Goal: Task Accomplishment & Management: Manage account settings

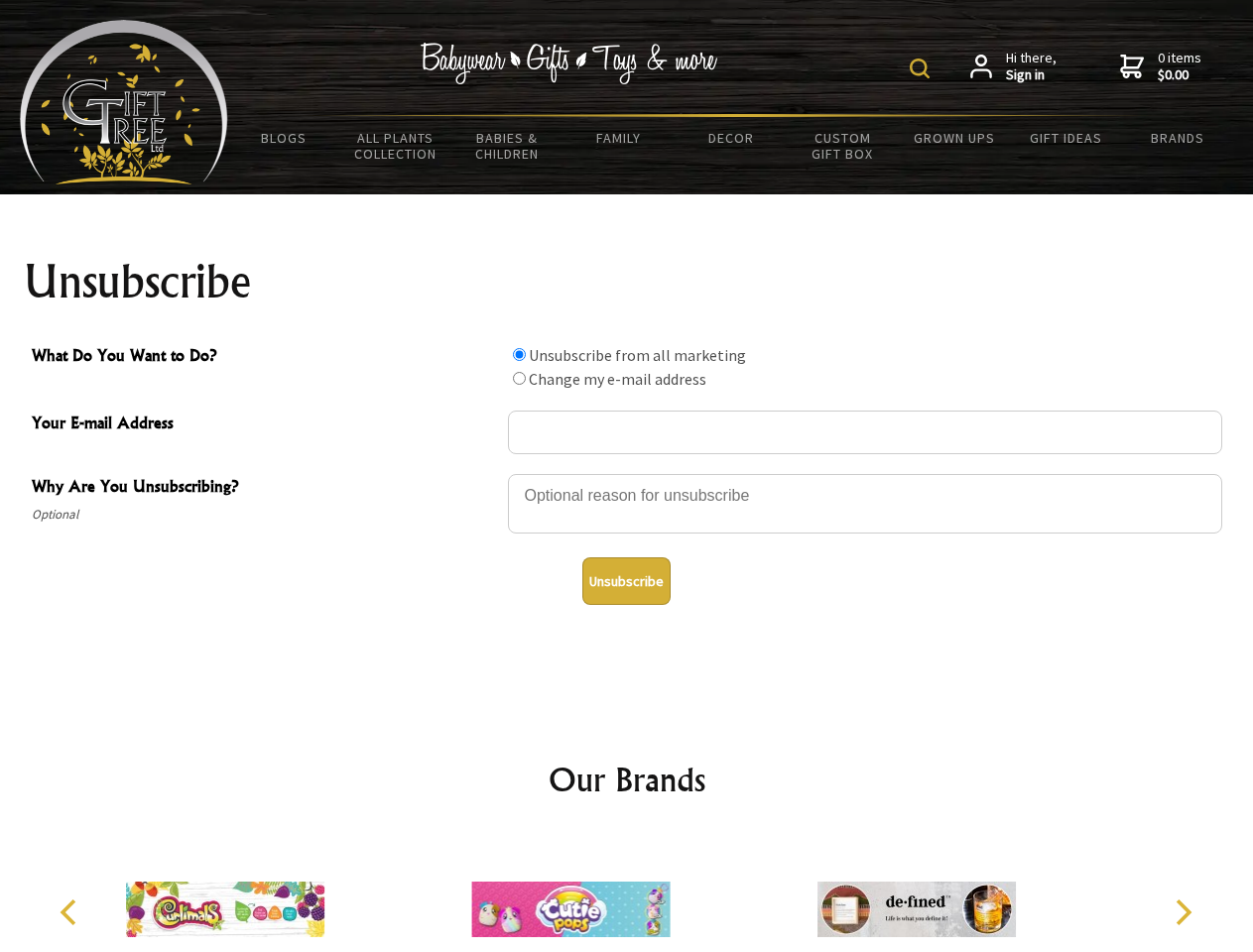
click at [923, 68] on img at bounding box center [920, 68] width 20 height 20
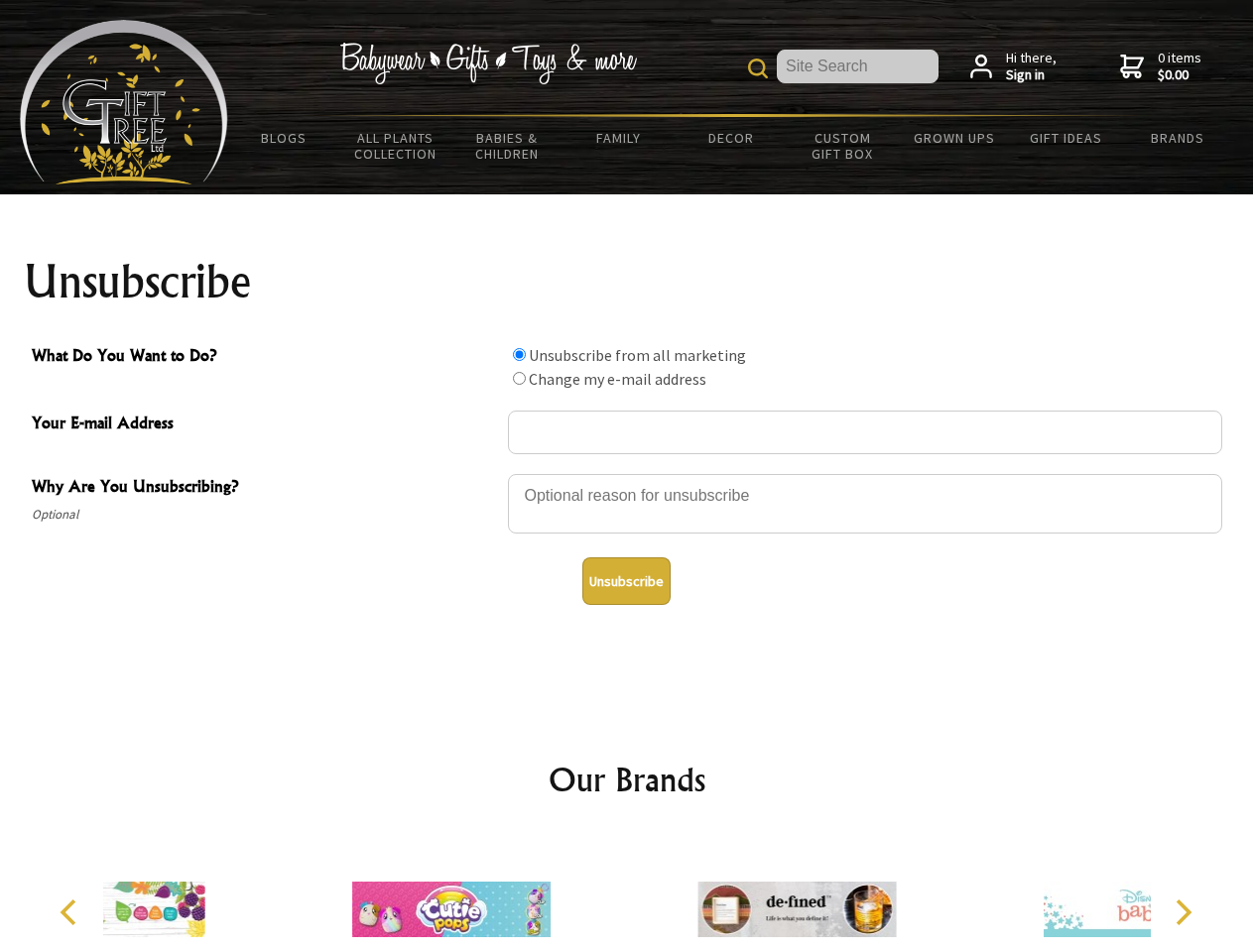
click at [627, 473] on div at bounding box center [865, 507] width 714 height 69
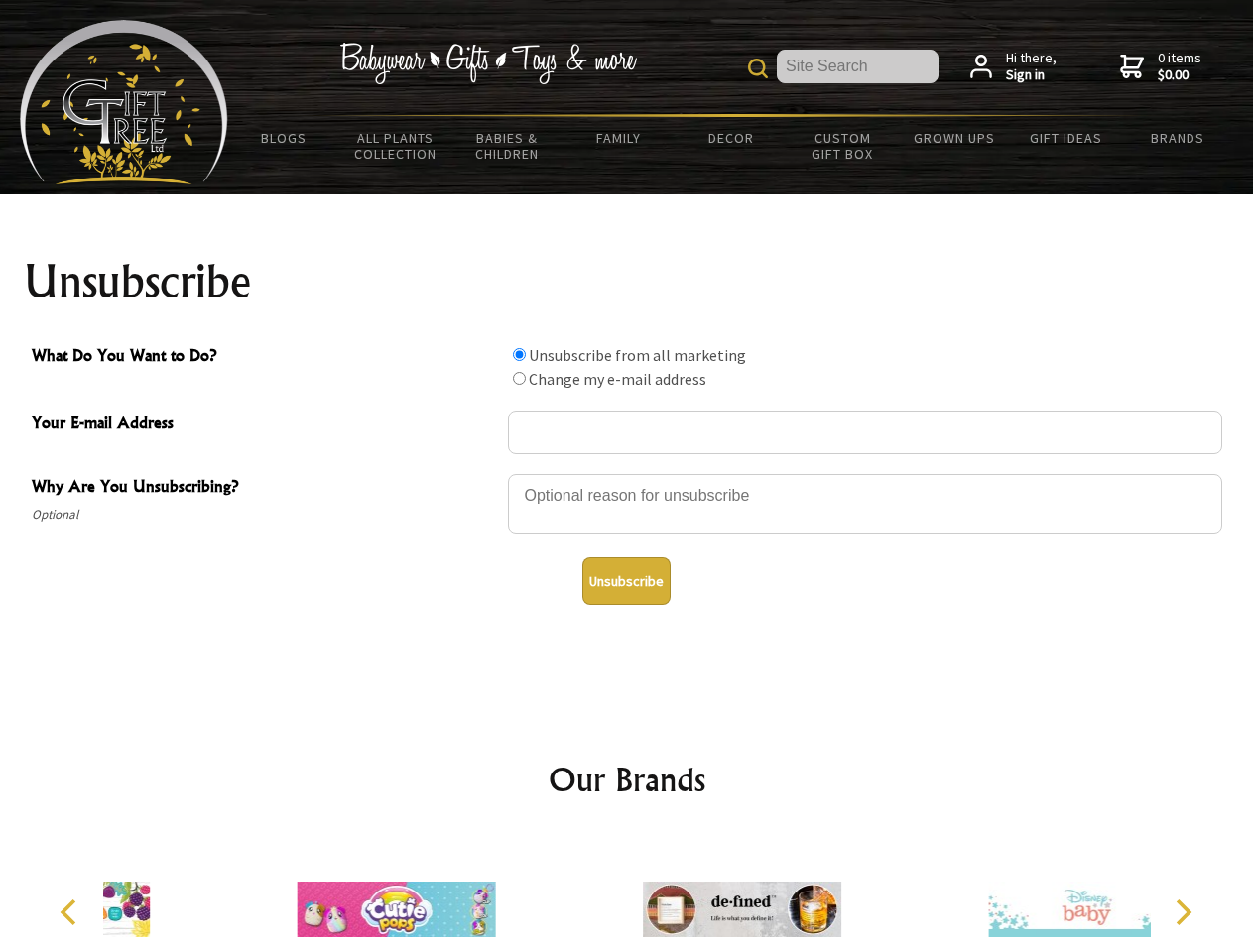
click at [519, 354] on input "What Do You Want to Do?" at bounding box center [519, 354] width 13 height 13
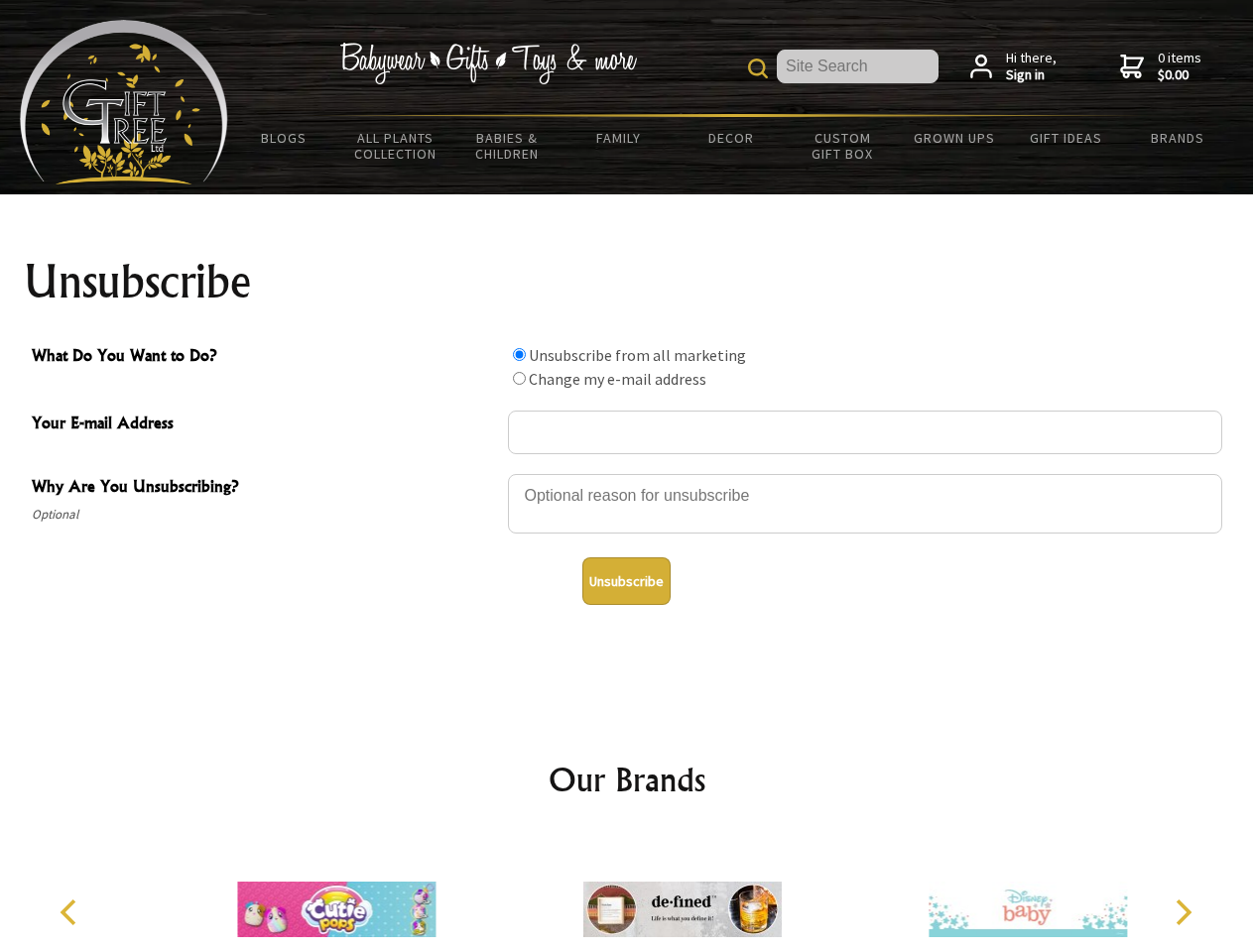
click at [519, 378] on input "What Do You Want to Do?" at bounding box center [519, 378] width 13 height 13
radio input "true"
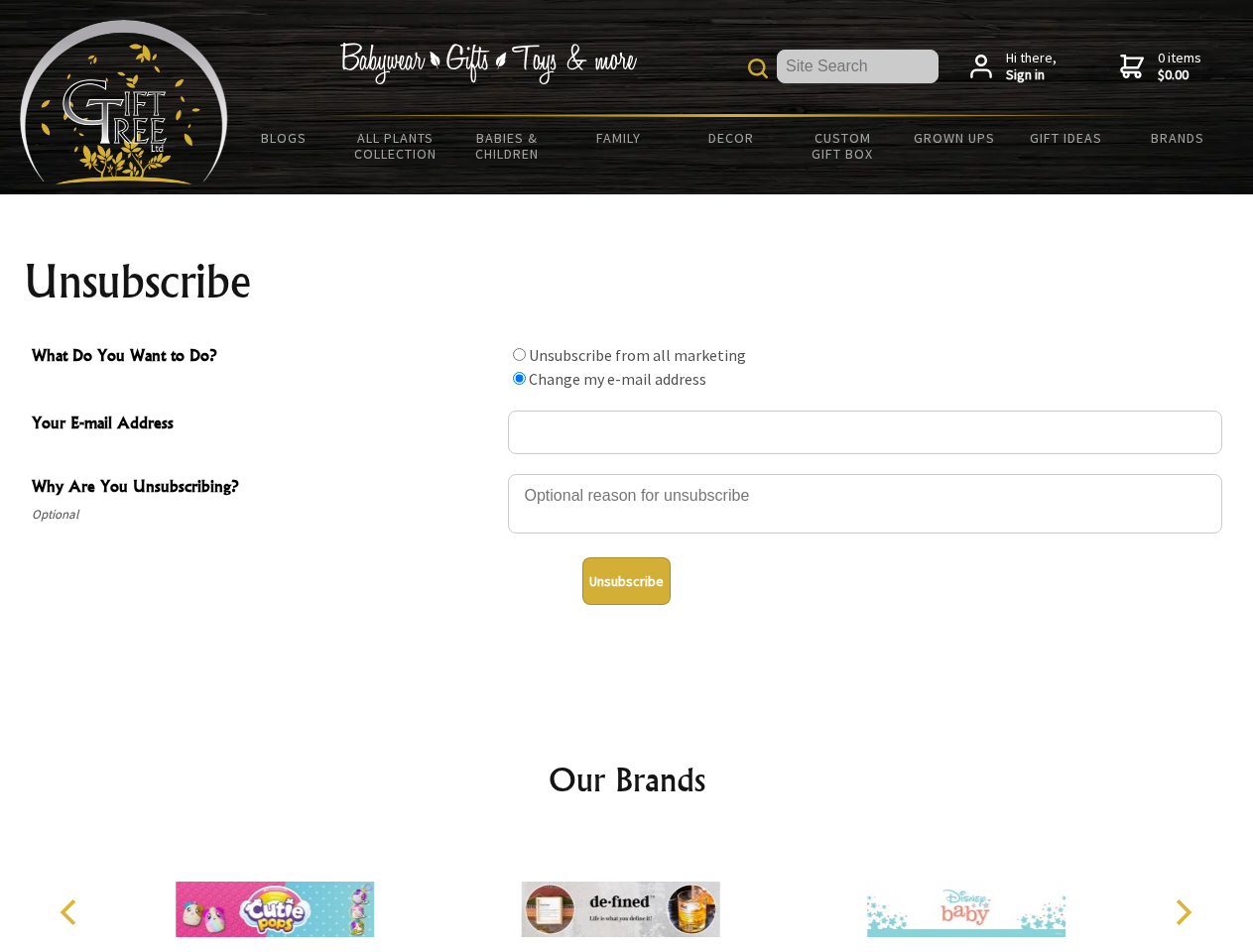
click at [626, 581] on button "Unsubscribe" at bounding box center [626, 581] width 88 height 48
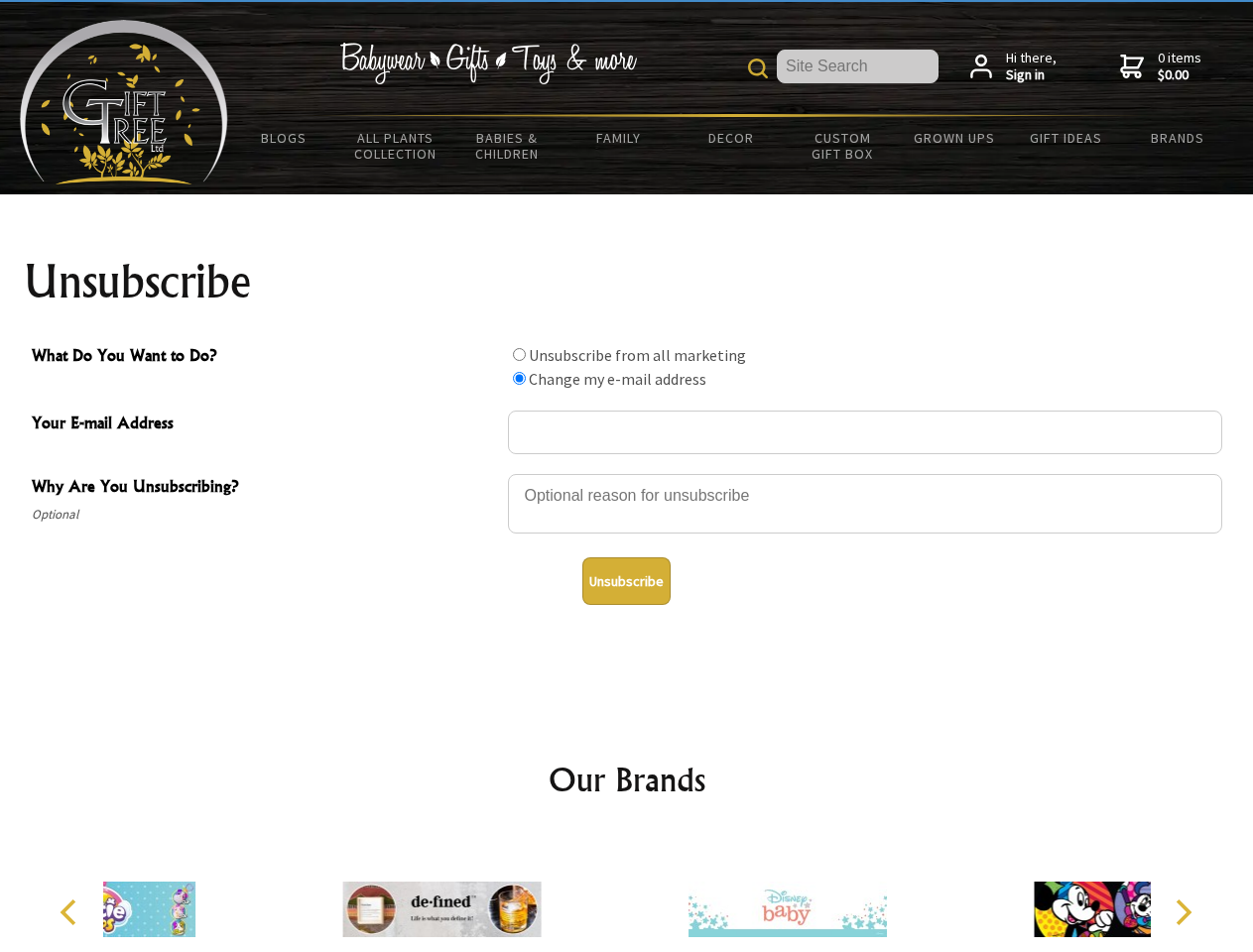
click at [627, 893] on div at bounding box center [788, 912] width 345 height 155
click at [71, 912] on icon "Previous" at bounding box center [70, 912] width 26 height 26
click at [1183, 912] on icon "Next" at bounding box center [1182, 912] width 26 height 26
